Goal: Use online tool/utility: Utilize a website feature to perform a specific function

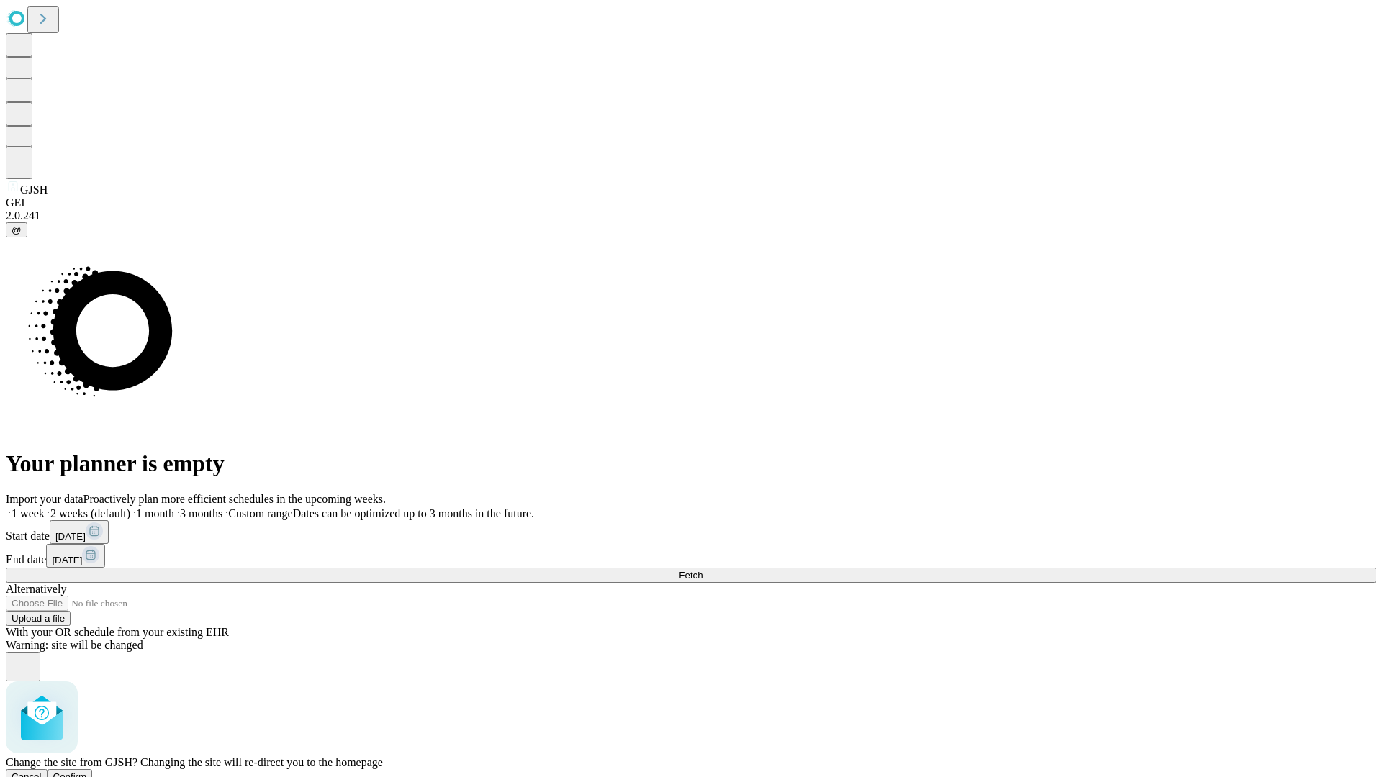
click at [87, 772] on span "Confirm" at bounding box center [70, 777] width 34 height 11
click at [130, 507] on label "2 weeks (default)" at bounding box center [88, 513] width 86 height 12
click at [703, 570] on span "Fetch" at bounding box center [691, 575] width 24 height 11
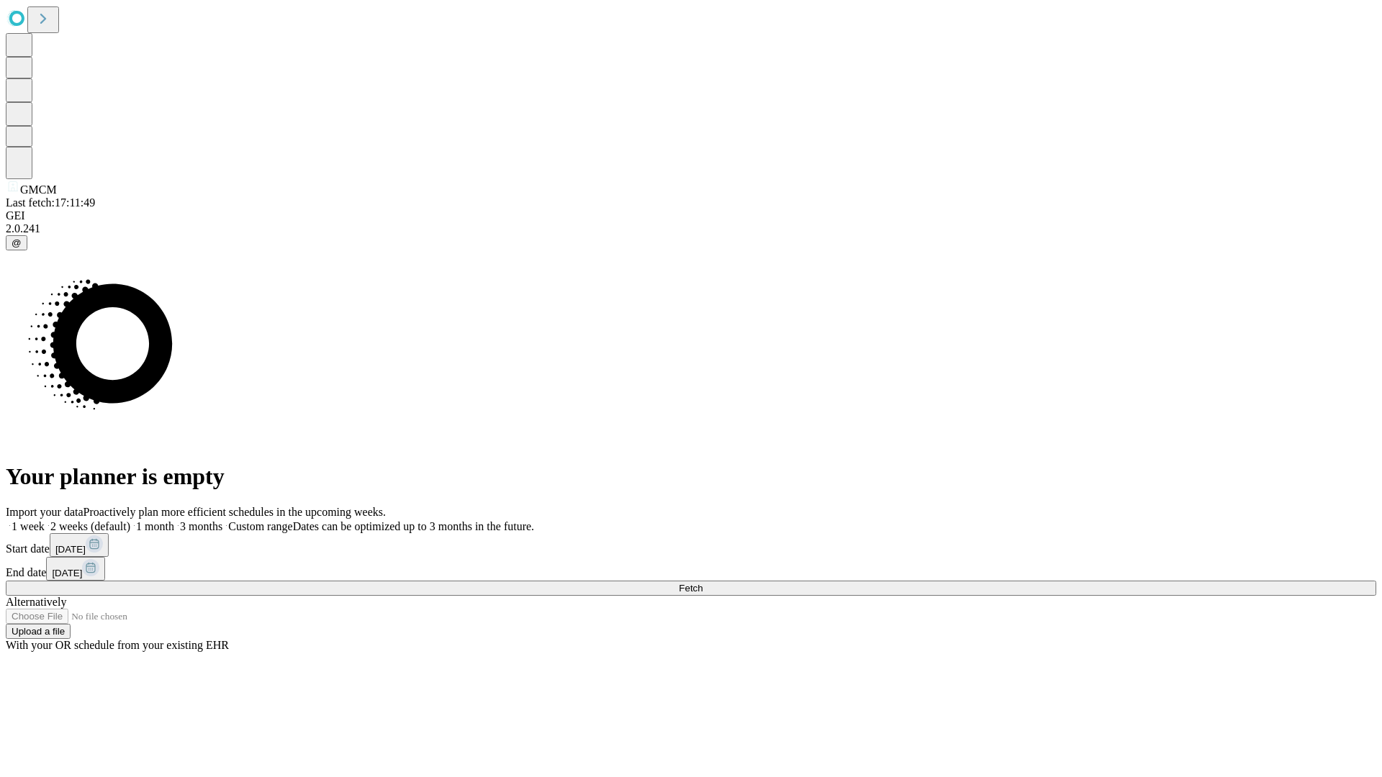
click at [703, 583] on span "Fetch" at bounding box center [691, 588] width 24 height 11
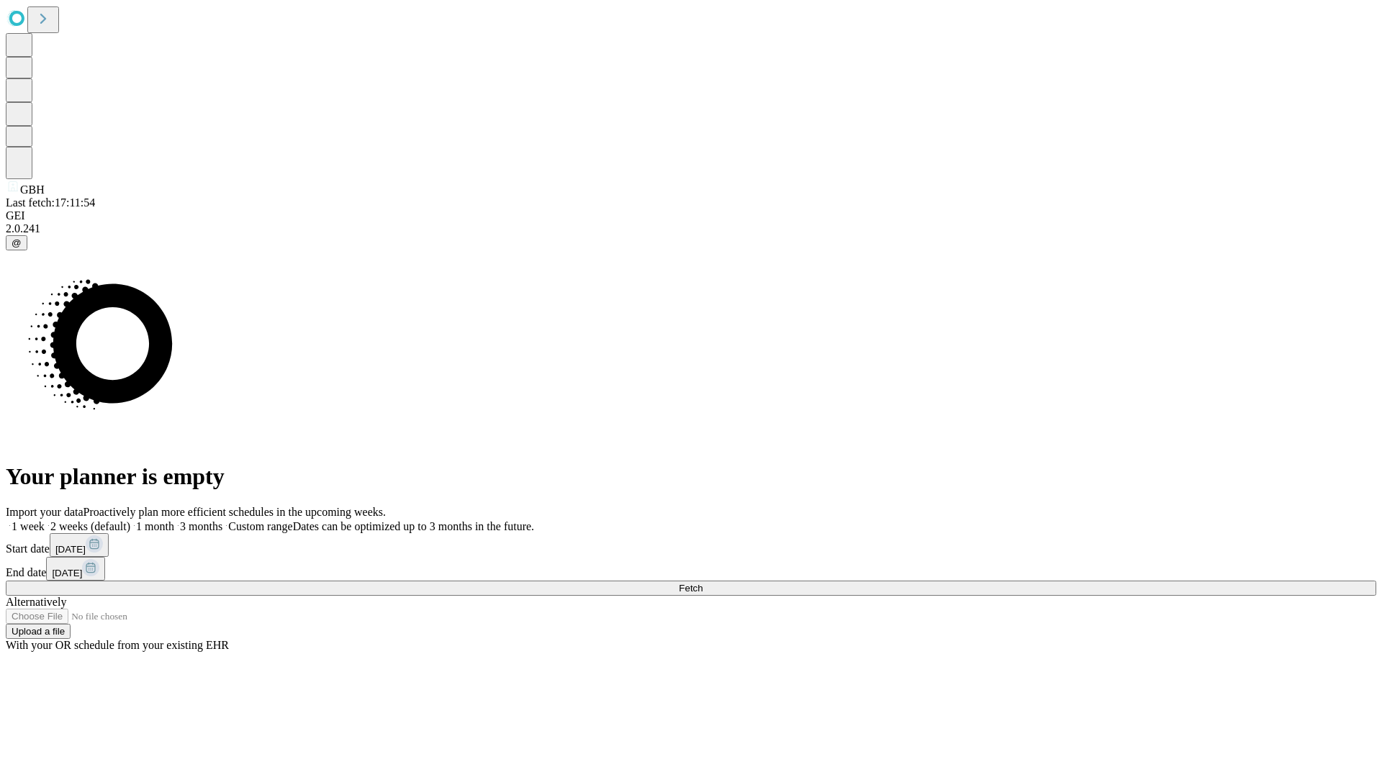
click at [130, 520] on label "2 weeks (default)" at bounding box center [88, 526] width 86 height 12
click at [703, 583] on span "Fetch" at bounding box center [691, 588] width 24 height 11
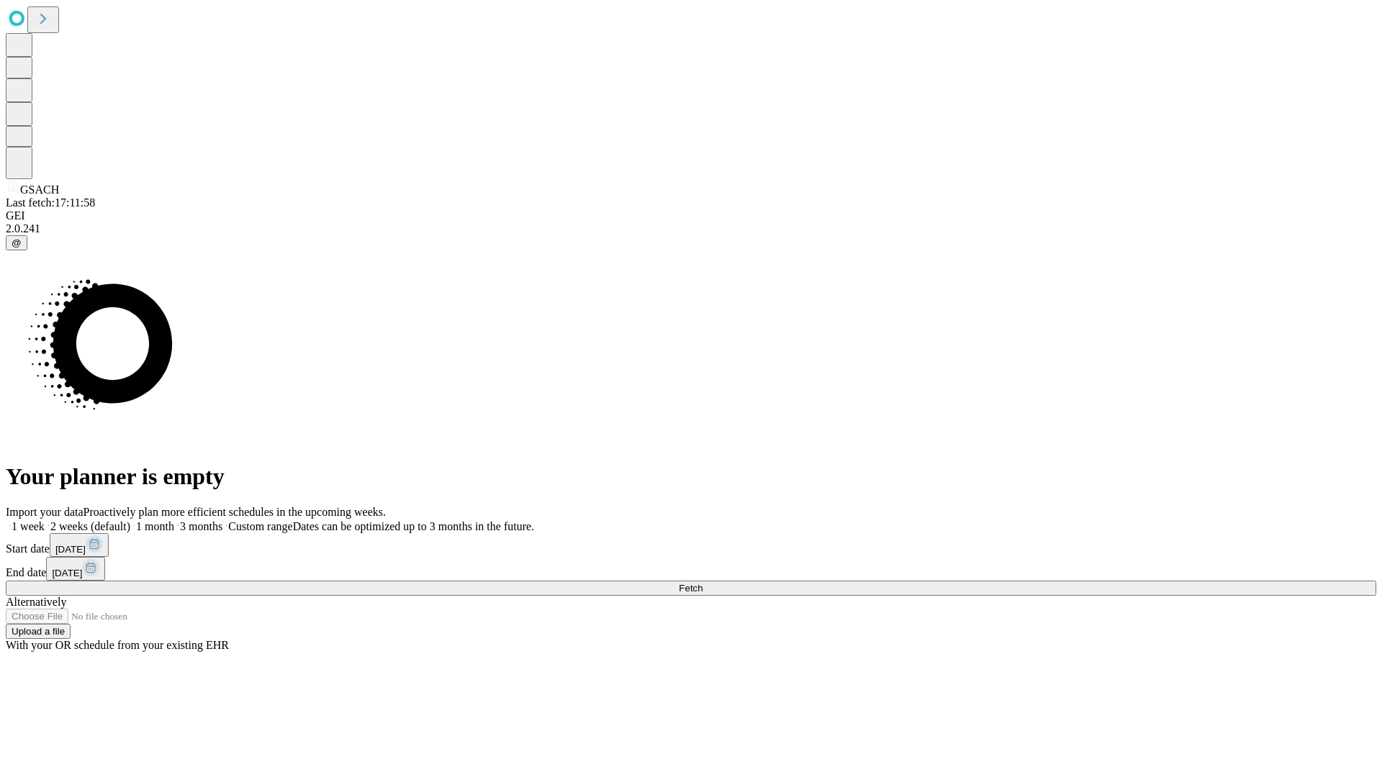
click at [130, 520] on label "2 weeks (default)" at bounding box center [88, 526] width 86 height 12
click at [703, 583] on span "Fetch" at bounding box center [691, 588] width 24 height 11
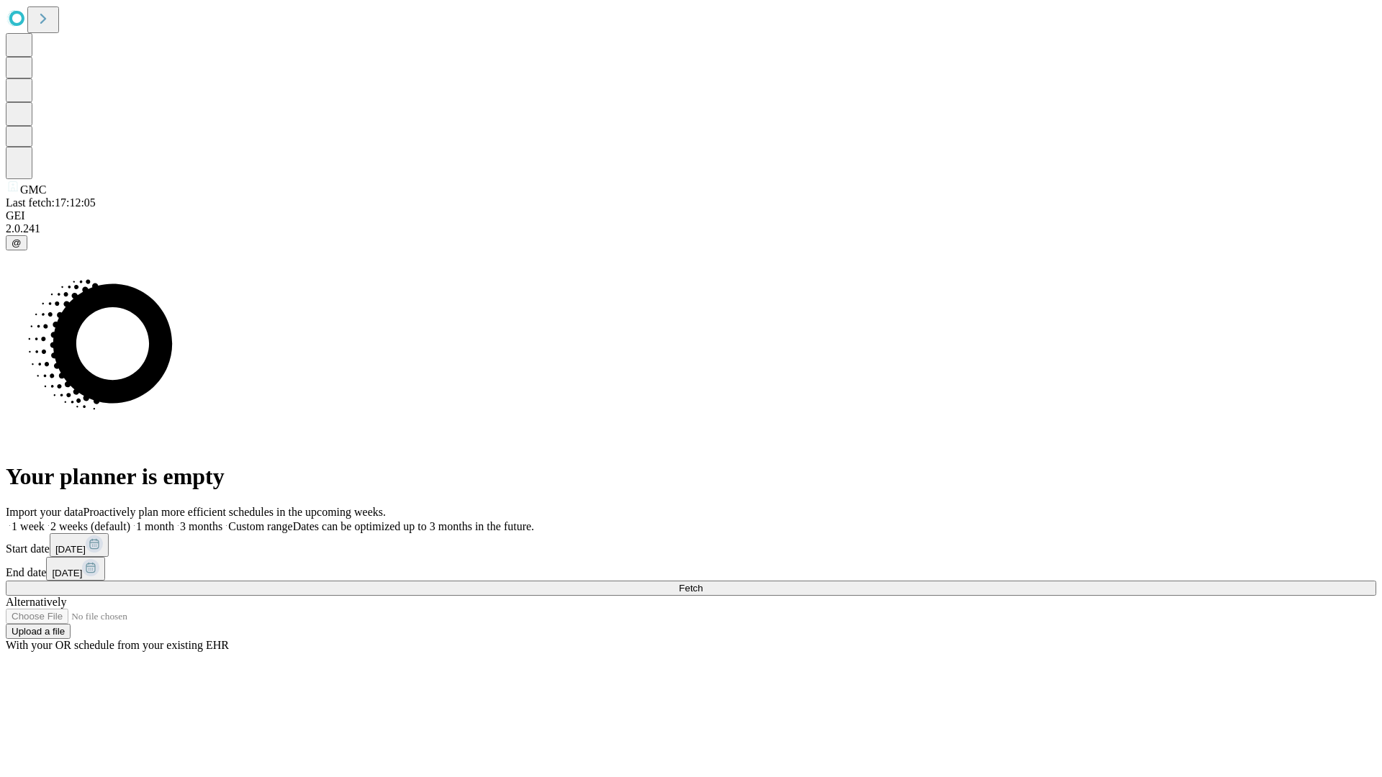
click at [130, 520] on label "2 weeks (default)" at bounding box center [88, 526] width 86 height 12
click at [703, 583] on span "Fetch" at bounding box center [691, 588] width 24 height 11
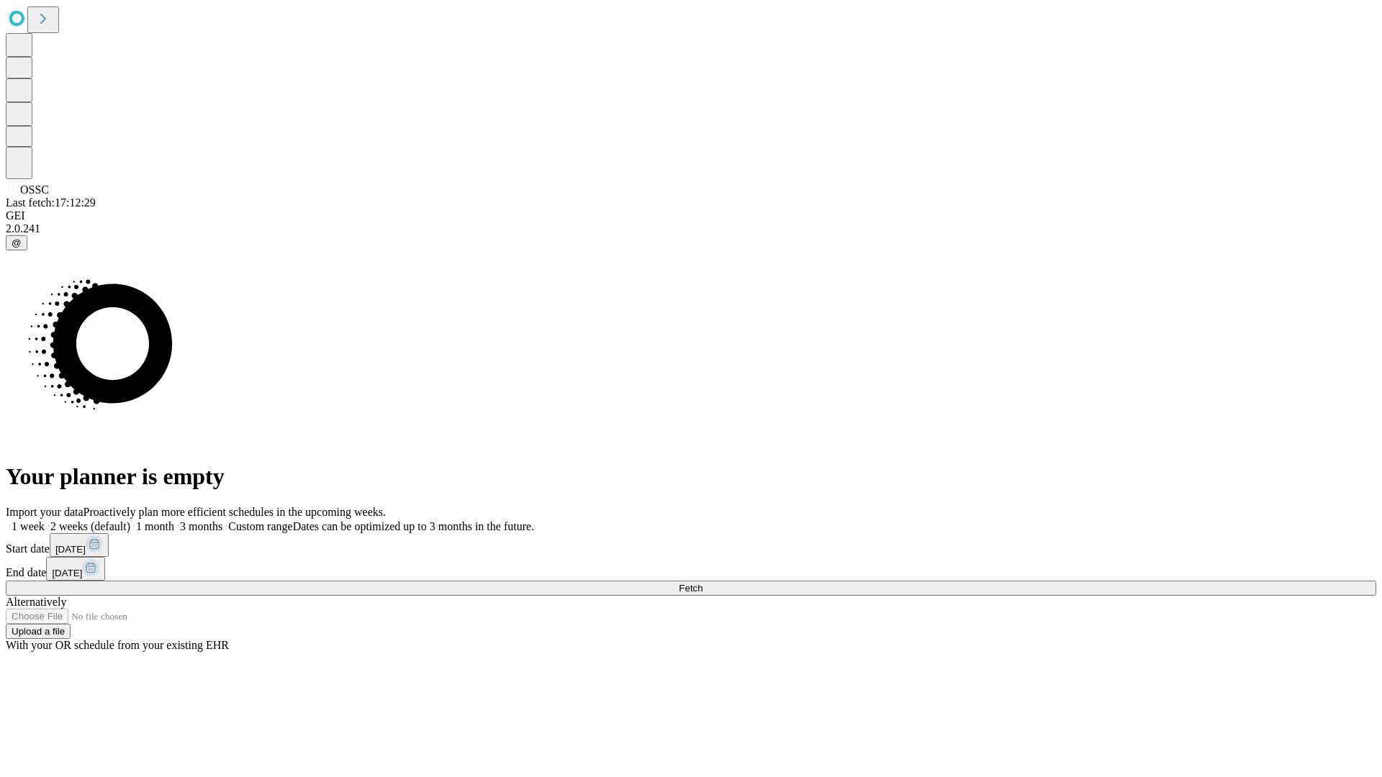
click at [130, 520] on label "2 weeks (default)" at bounding box center [88, 526] width 86 height 12
click at [703, 583] on span "Fetch" at bounding box center [691, 588] width 24 height 11
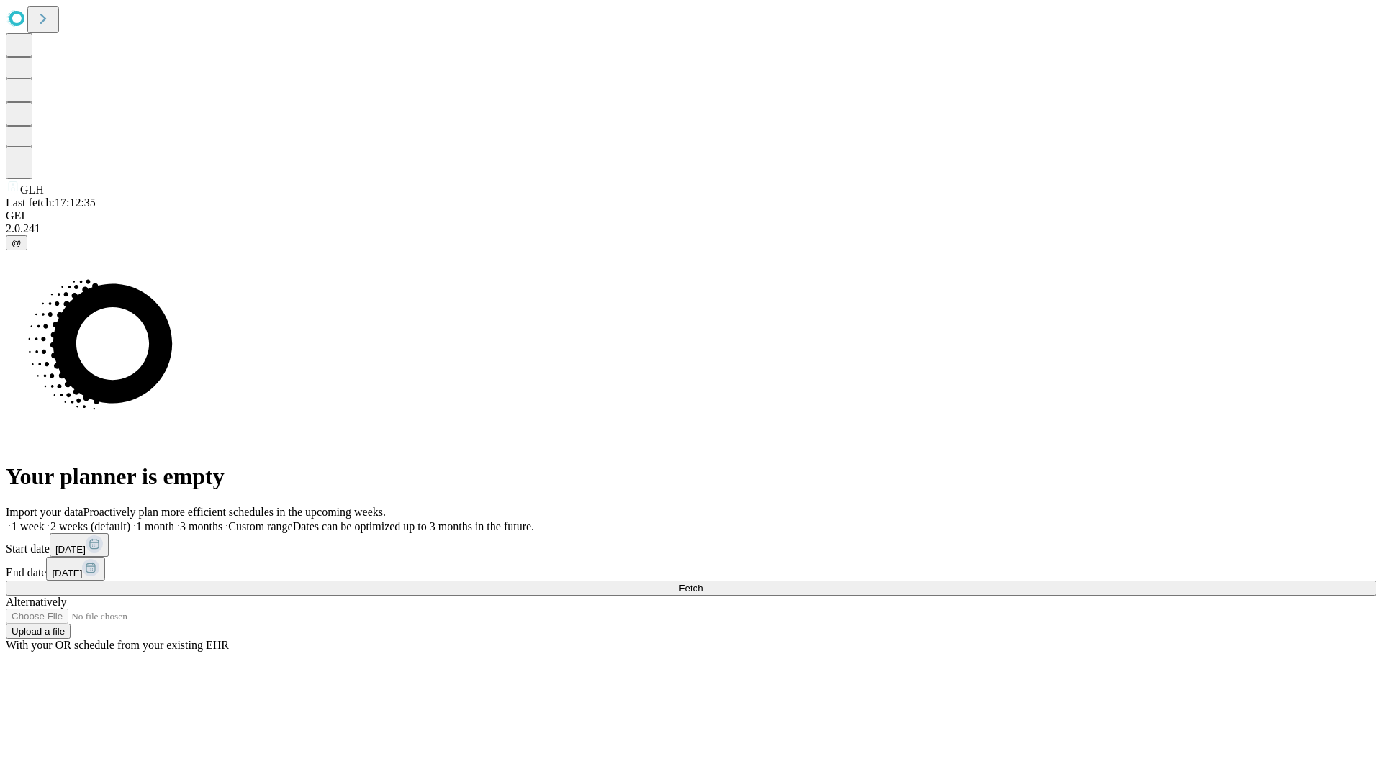
click at [130, 520] on label "2 weeks (default)" at bounding box center [88, 526] width 86 height 12
click at [703, 583] on span "Fetch" at bounding box center [691, 588] width 24 height 11
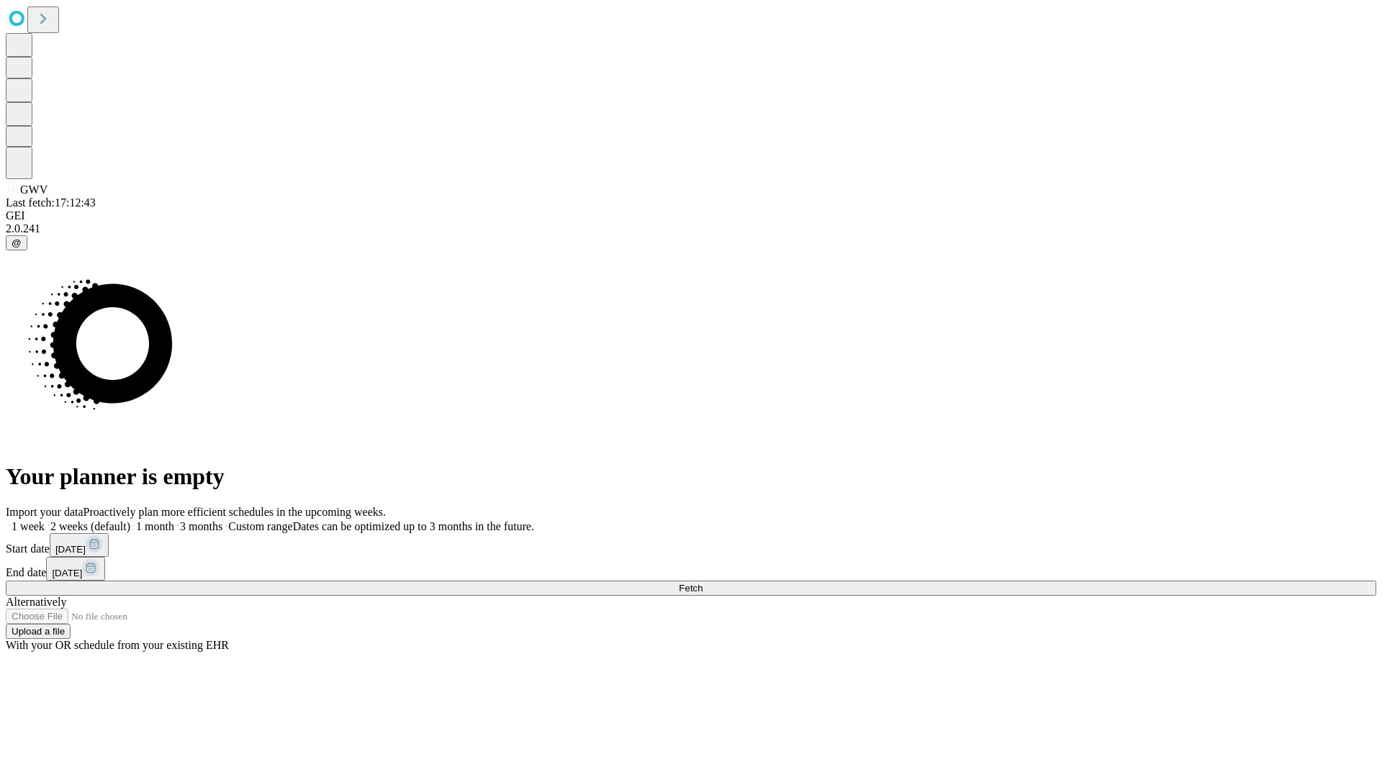
click at [130, 520] on label "2 weeks (default)" at bounding box center [88, 526] width 86 height 12
click at [703, 583] on span "Fetch" at bounding box center [691, 588] width 24 height 11
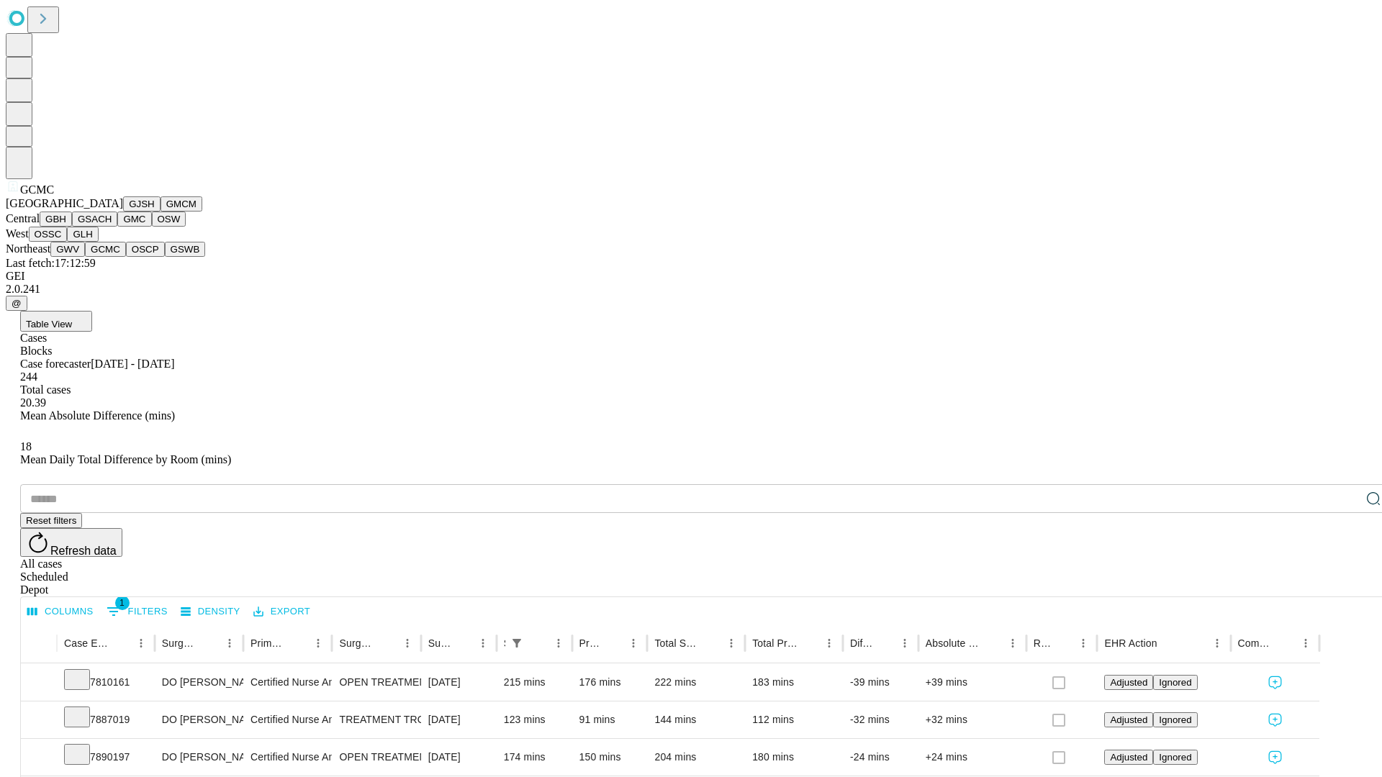
click at [126, 257] on button "OSCP" at bounding box center [145, 249] width 39 height 15
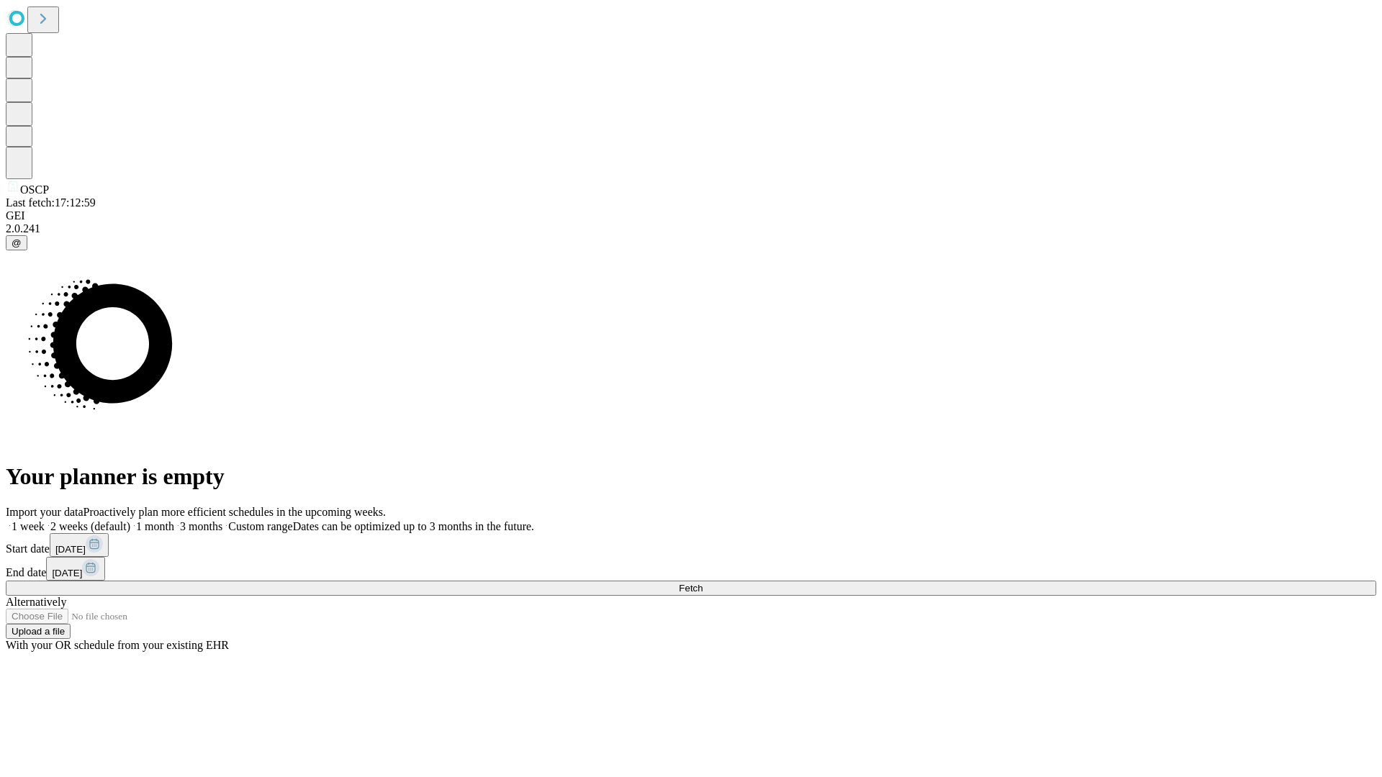
click at [130, 520] on label "2 weeks (default)" at bounding box center [88, 526] width 86 height 12
click at [703, 583] on span "Fetch" at bounding box center [691, 588] width 24 height 11
